Goal: Transaction & Acquisition: Purchase product/service

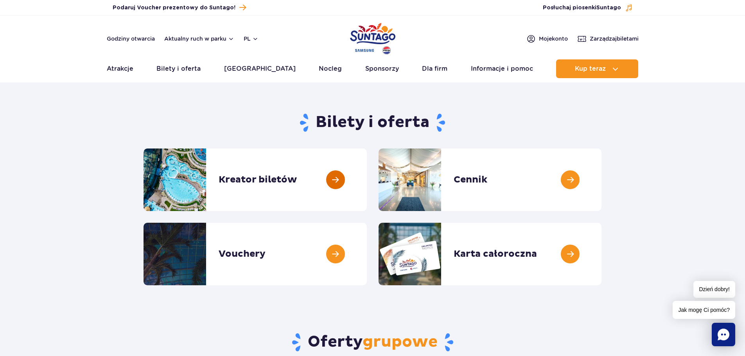
click at [367, 178] on link at bounding box center [367, 180] width 0 height 63
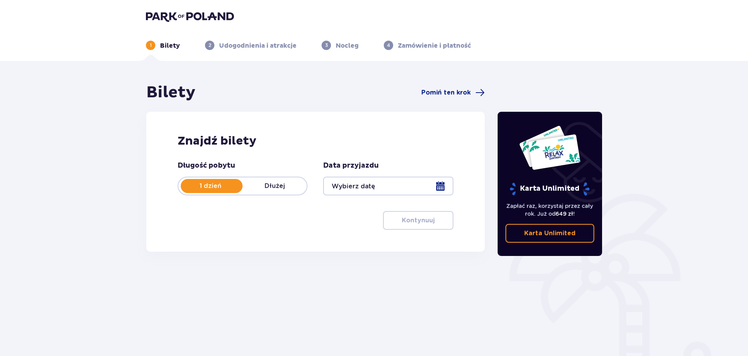
click at [438, 183] on div at bounding box center [388, 186] width 130 height 19
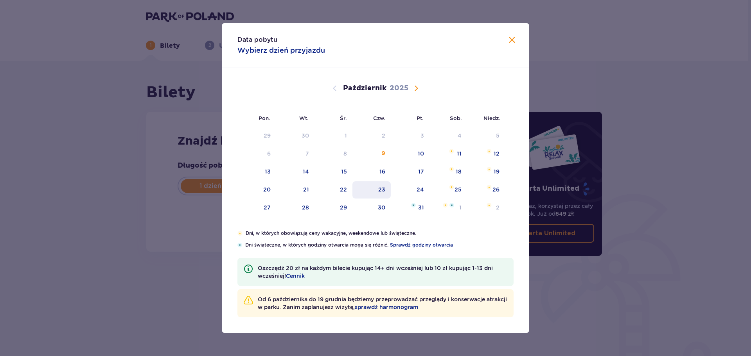
click at [387, 190] on div "23" at bounding box center [371, 189] width 39 height 17
type input "23.10.25"
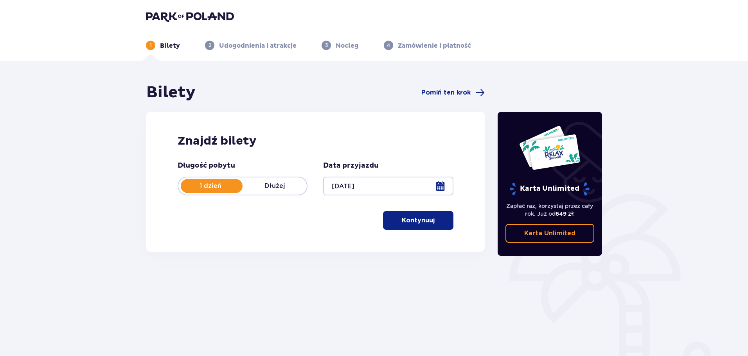
click at [402, 222] on p "Kontynuuj" at bounding box center [418, 220] width 33 height 9
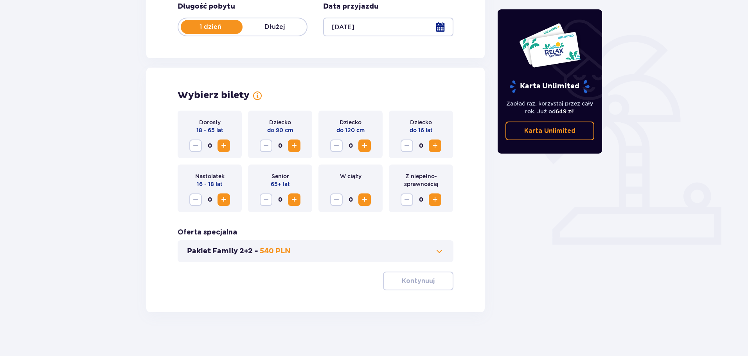
scroll to position [162, 0]
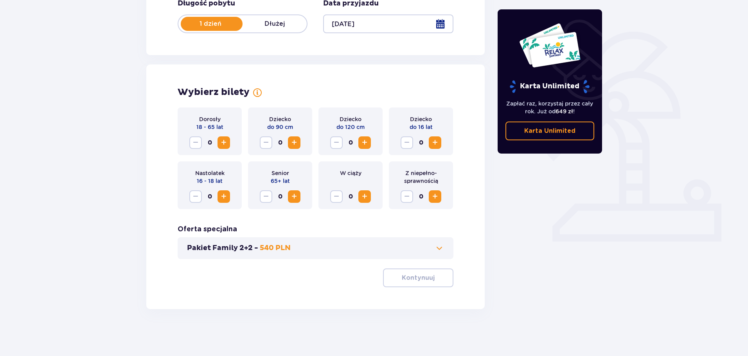
click at [224, 139] on span "Zwiększ" at bounding box center [223, 142] width 9 height 9
click at [401, 273] on button "Kontynuuj" at bounding box center [418, 278] width 70 height 19
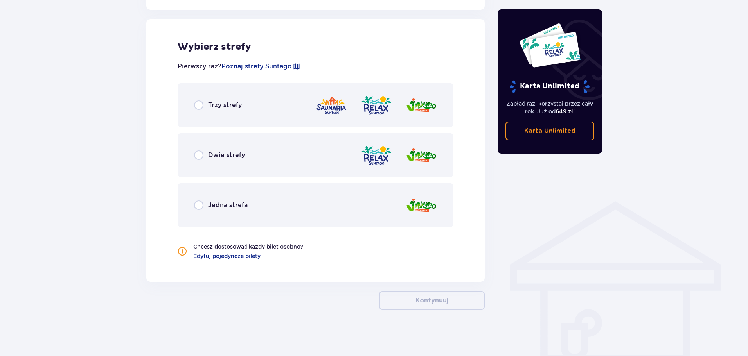
scroll to position [434, 0]
click at [198, 155] on input "radio" at bounding box center [198, 154] width 9 height 9
radio input "true"
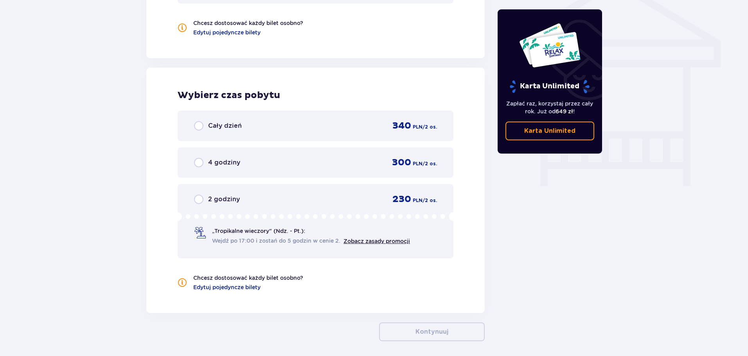
scroll to position [690, 0]
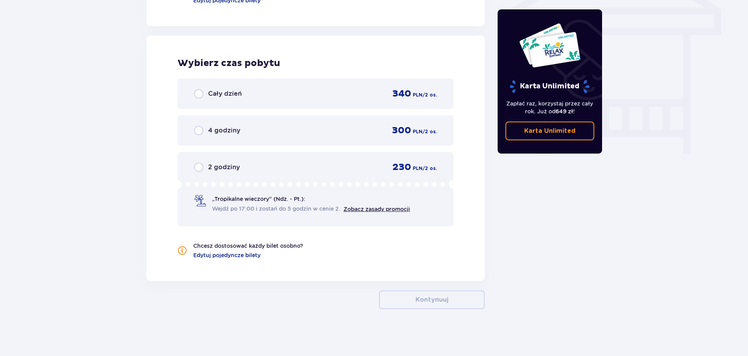
click at [198, 129] on input "radio" at bounding box center [198, 130] width 9 height 9
radio input "true"
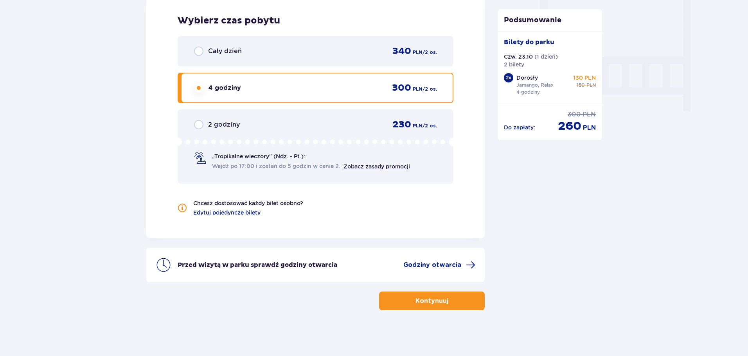
scroll to position [733, 0]
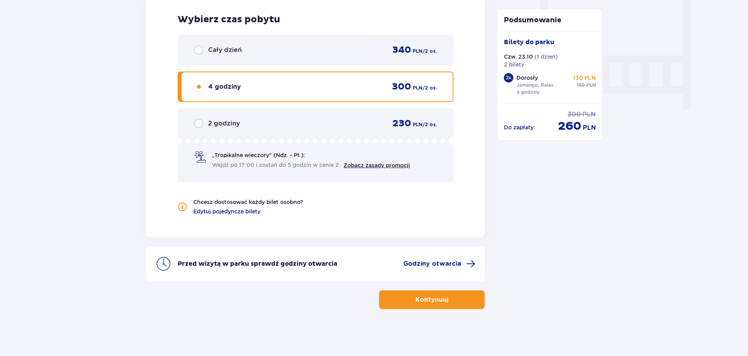
click at [201, 125] on input "radio" at bounding box center [198, 123] width 9 height 9
radio input "true"
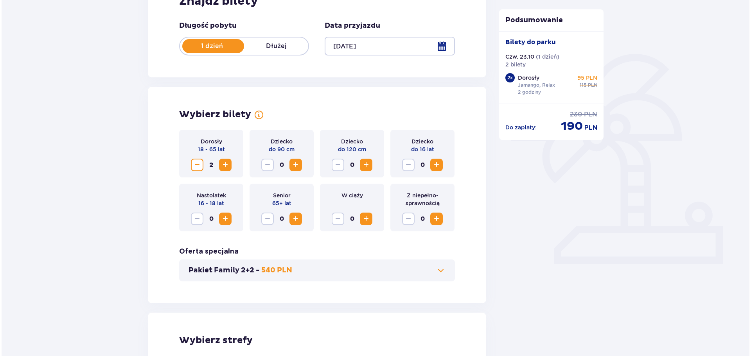
scroll to position [29, 0]
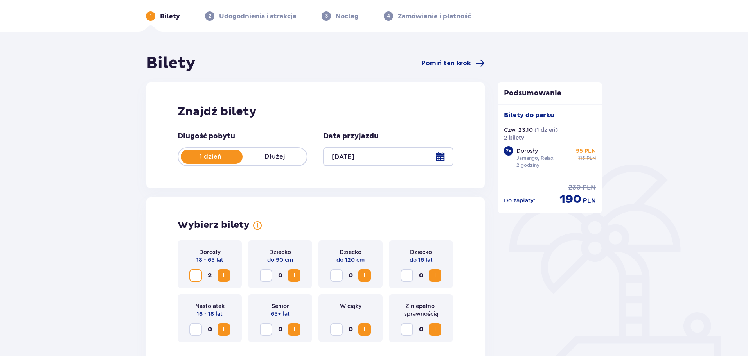
click at [438, 153] on div at bounding box center [388, 156] width 130 height 19
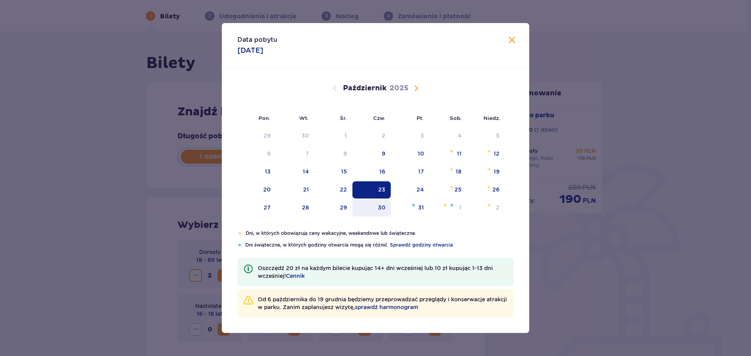
click at [377, 206] on div "30" at bounding box center [371, 207] width 39 height 17
type input "30.10.25"
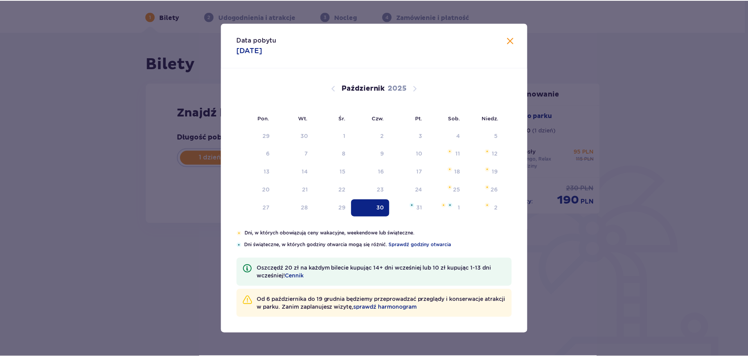
scroll to position [28, 0]
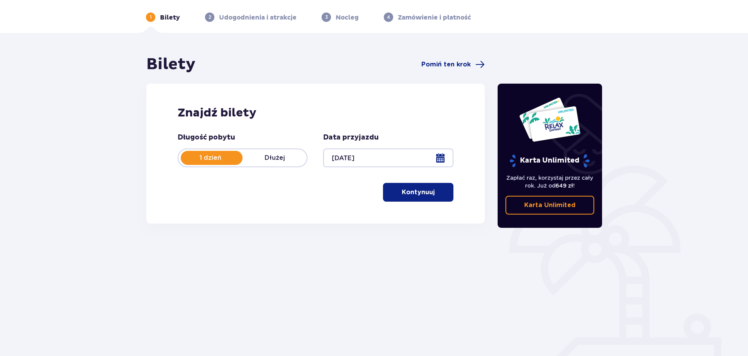
click at [414, 193] on p "Kontynuuj" at bounding box center [418, 192] width 33 height 9
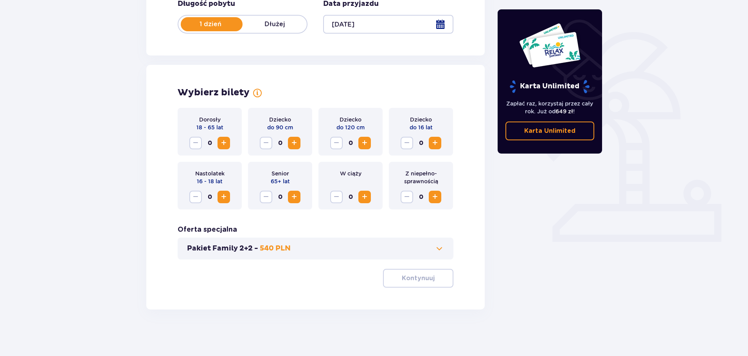
scroll to position [162, 0]
click at [223, 142] on span "Zwiększ" at bounding box center [223, 142] width 9 height 9
click at [406, 275] on p "Kontynuuj" at bounding box center [418, 278] width 33 height 9
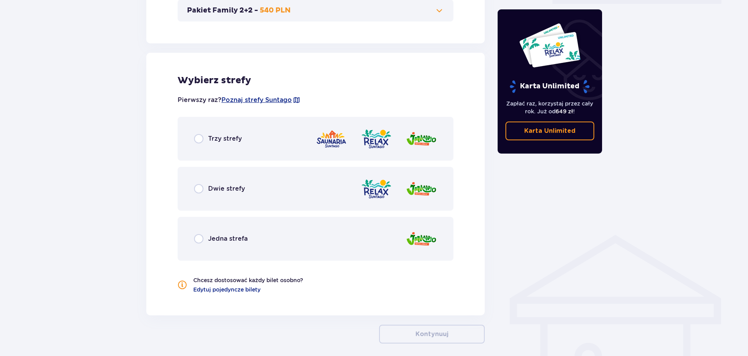
scroll to position [434, 0]
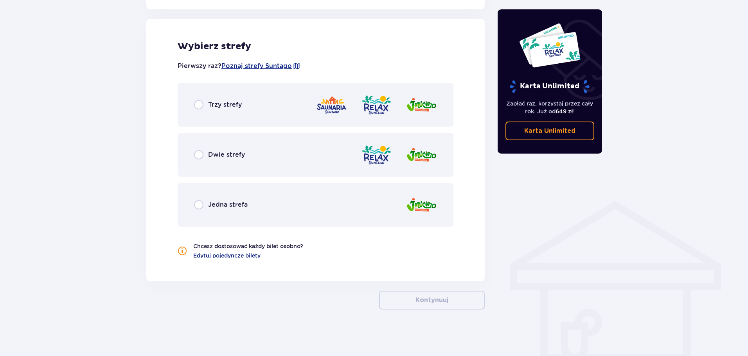
click at [196, 157] on input "radio" at bounding box center [198, 154] width 9 height 9
radio input "true"
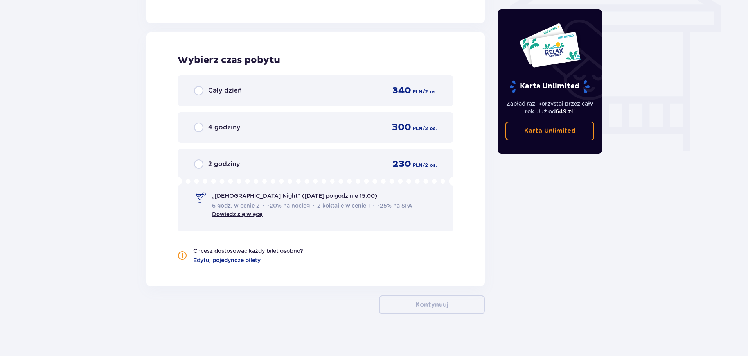
scroll to position [698, 0]
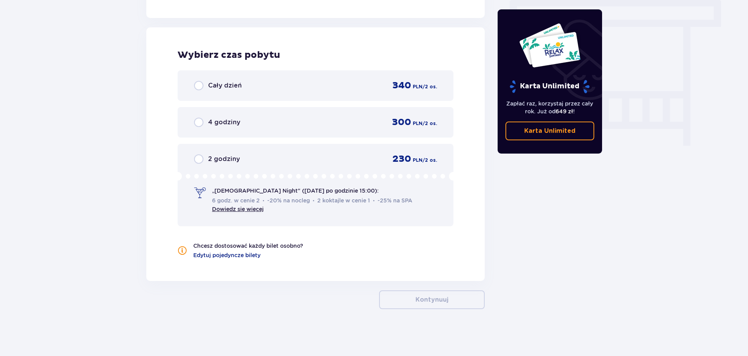
click at [200, 159] on input "radio" at bounding box center [198, 158] width 9 height 9
radio input "true"
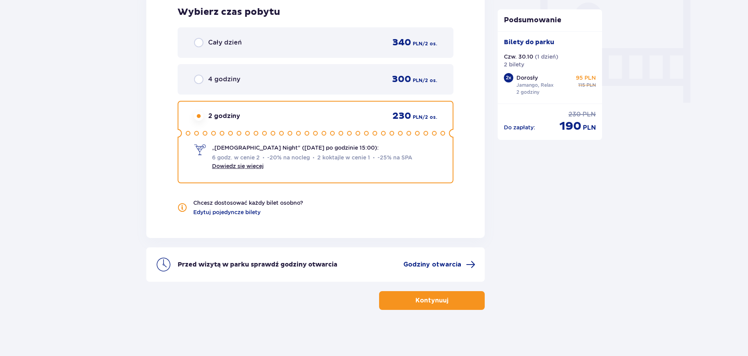
scroll to position [742, 0]
click at [401, 302] on button "Kontynuuj" at bounding box center [432, 300] width 106 height 19
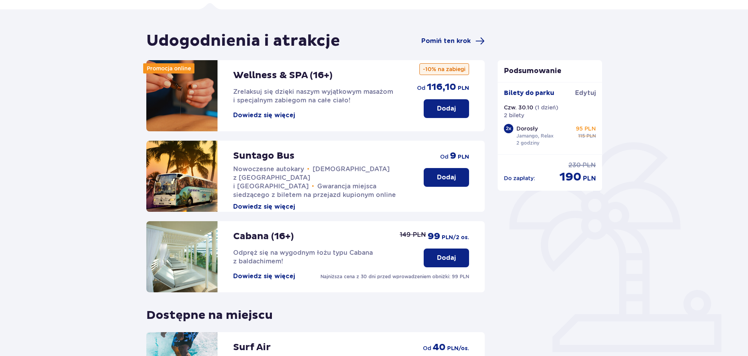
scroll to position [174, 0]
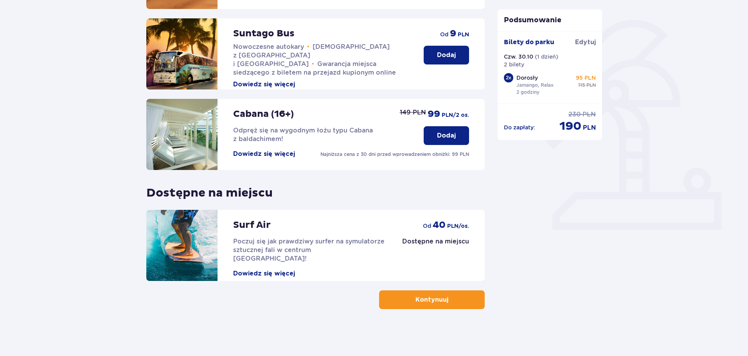
click at [415, 303] on p "Kontynuuj" at bounding box center [431, 300] width 33 height 9
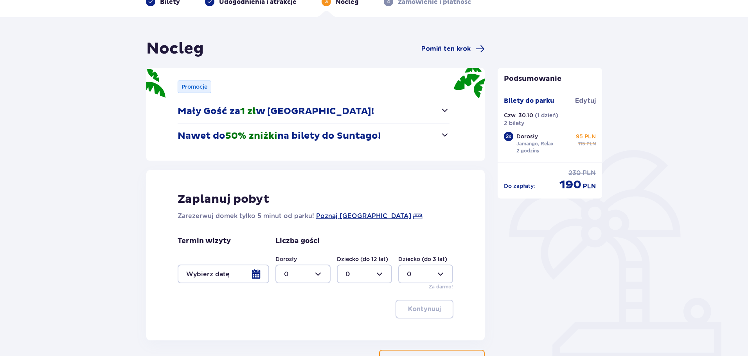
scroll to position [103, 0]
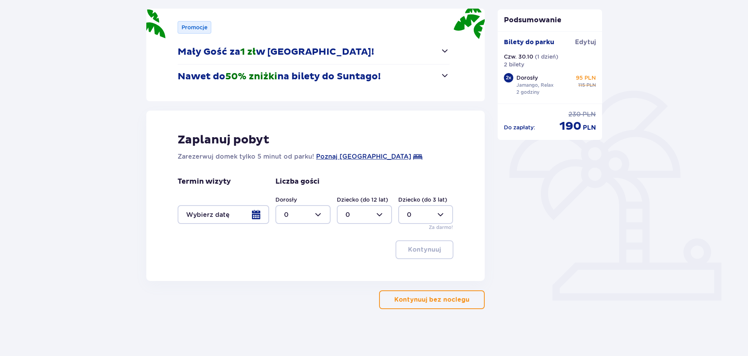
click at [413, 300] on p "Kontynuuj bez noclegu" at bounding box center [431, 300] width 75 height 9
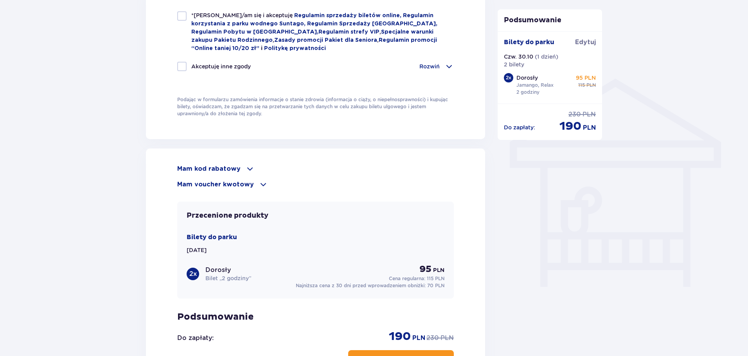
scroll to position [683, 0]
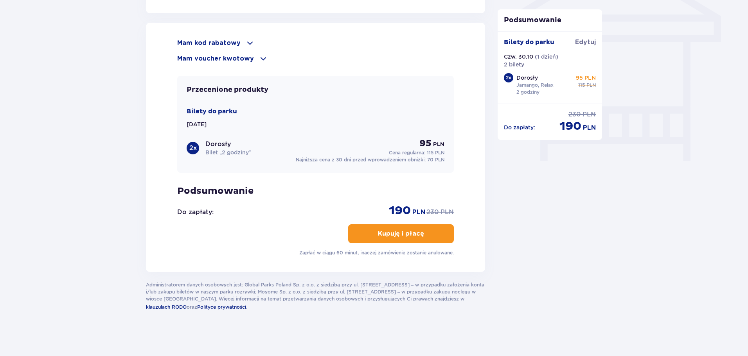
click at [246, 38] on span at bounding box center [249, 42] width 9 height 9
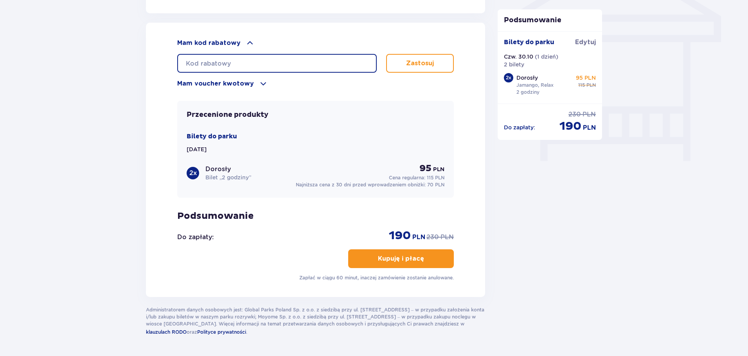
click at [276, 60] on input "text" at bounding box center [276, 63] width 199 height 19
paste input "AVU7AXIKW8TBX"
type input "AVU7AXIKW8TBX"
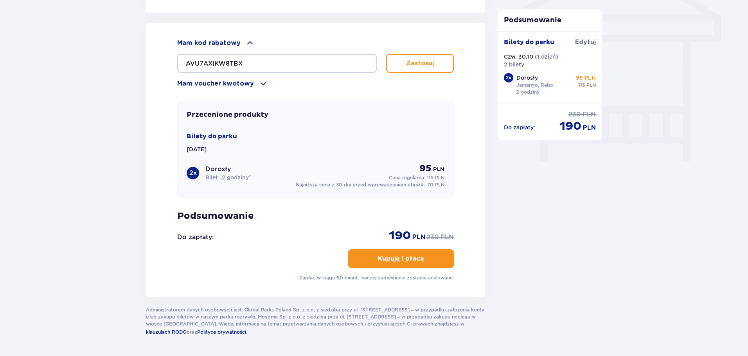
click at [410, 63] on p "Zastosuj" at bounding box center [420, 63] width 28 height 9
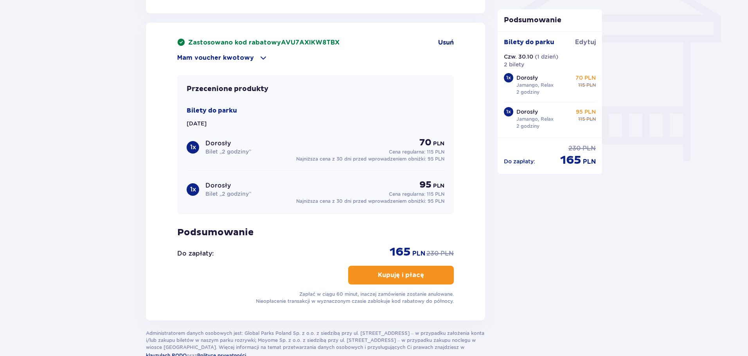
click at [441, 41] on span "Usuń" at bounding box center [446, 42] width 16 height 9
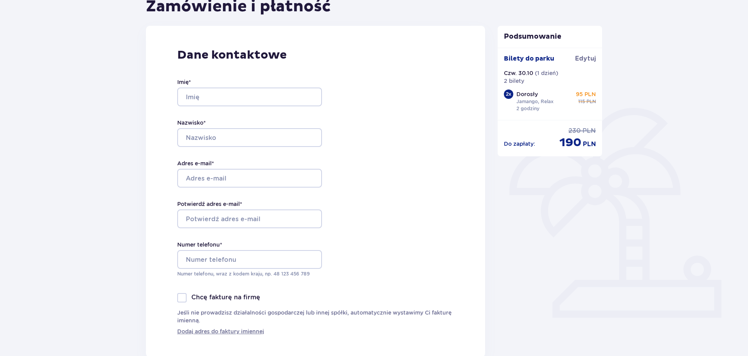
scroll to position [0, 0]
